Goal: Information Seeking & Learning: Find specific fact

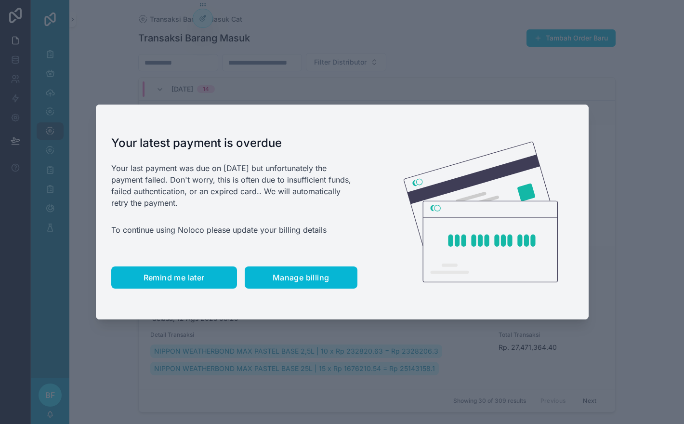
click at [177, 281] on span "Remind me later" at bounding box center [174, 278] width 61 height 10
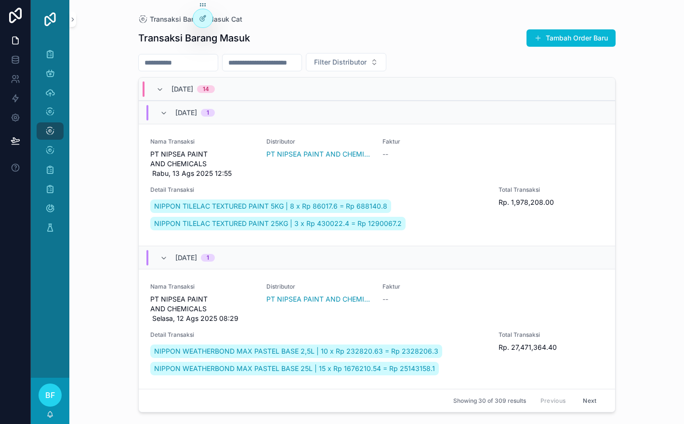
click at [205, 60] on input "scrollable content" at bounding box center [178, 62] width 79 height 13
type input "*****"
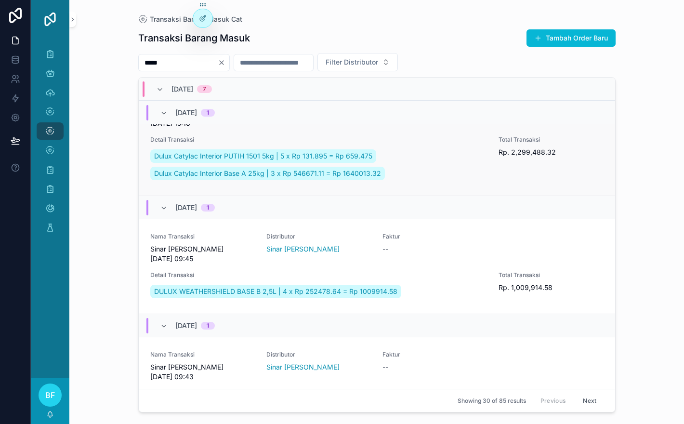
scroll to position [51, 0]
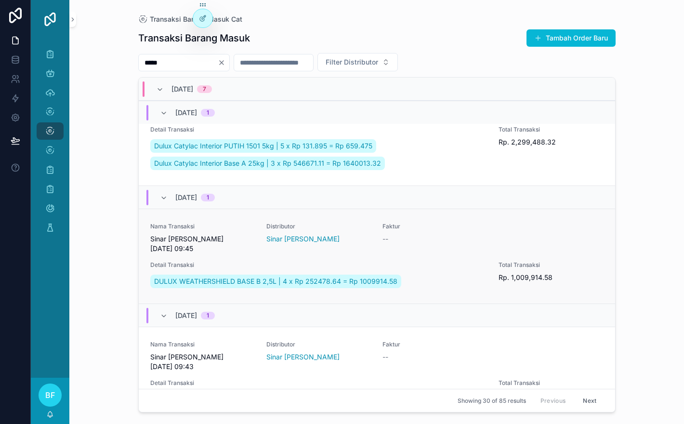
click at [422, 253] on div "Faktur --" at bounding box center [435, 238] width 105 height 31
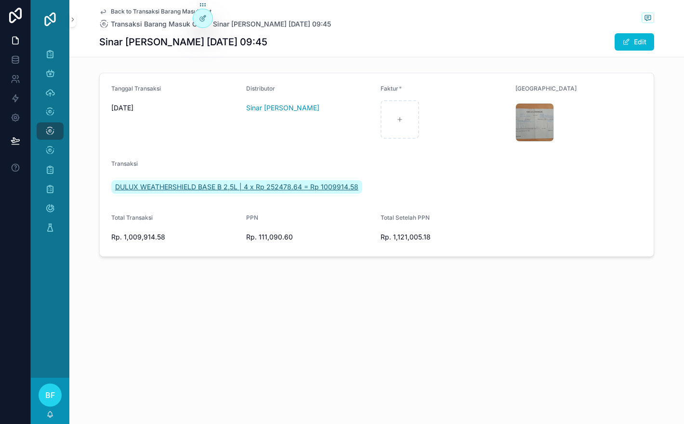
click at [322, 187] on span "DULUX WEATHERSHIELD BASE B 2,5L | 4 x Rp 252478.64 = Rp 1009914.58" at bounding box center [236, 187] width 243 height 10
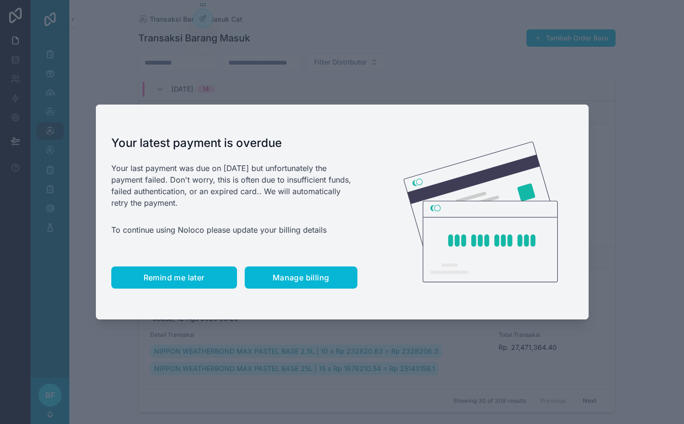
click at [185, 269] on button "Remind me later" at bounding box center [174, 277] width 126 height 22
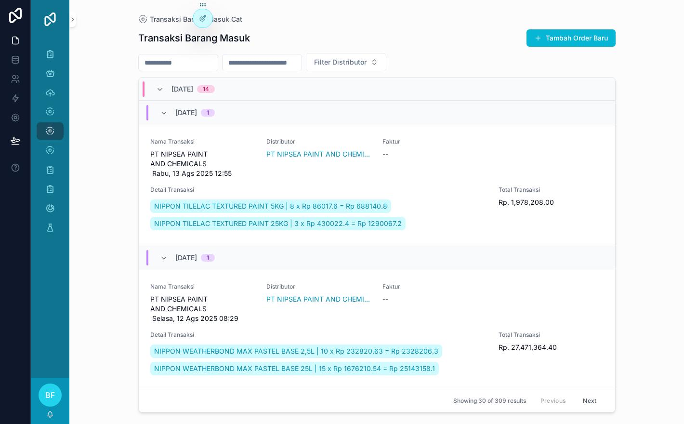
click at [196, 66] on input "scrollable content" at bounding box center [178, 62] width 79 height 13
type input "*******"
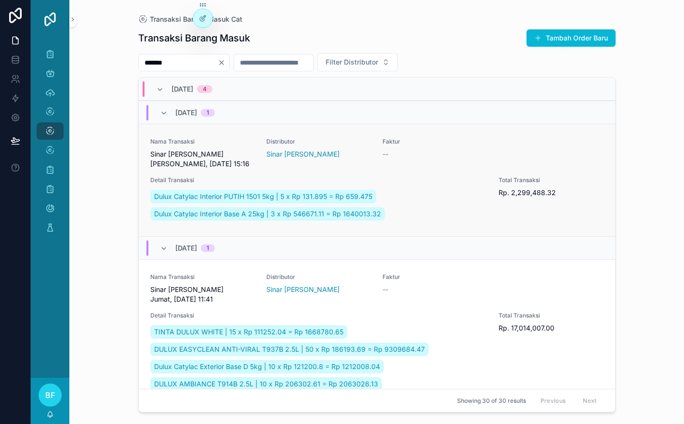
click at [363, 166] on div "Distributor Sinar Mitra Fortuna" at bounding box center [318, 153] width 105 height 31
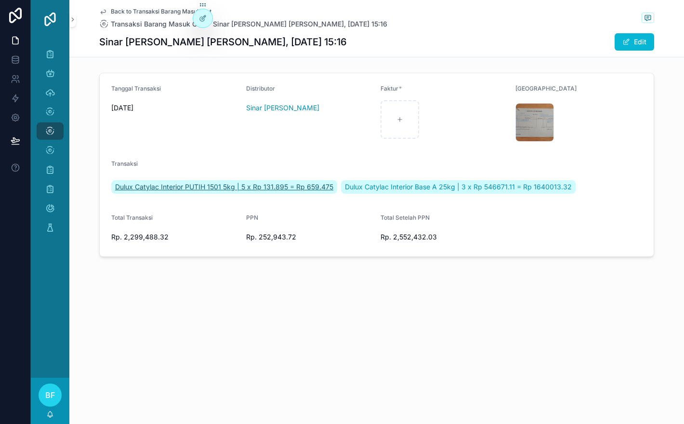
click at [296, 186] on span "Dulux Catylac Interior PUTIH 1501 5kg | 5 x Rp 131.895 = Rp 659.475" at bounding box center [224, 187] width 218 height 10
